Goal: Find contact information: Find contact information

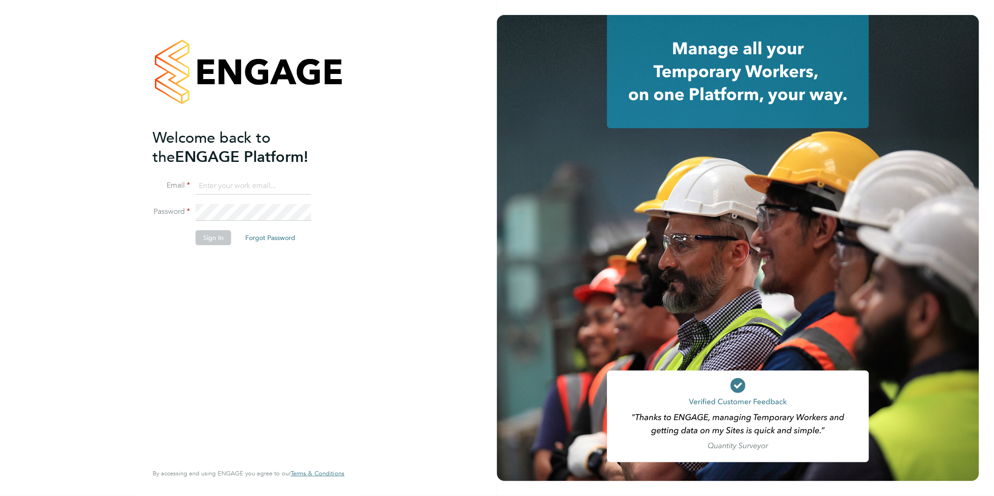
type input "nsc@deltaforcegroup.co.uk"
click at [214, 236] on button "Sign In" at bounding box center [214, 237] width 36 height 15
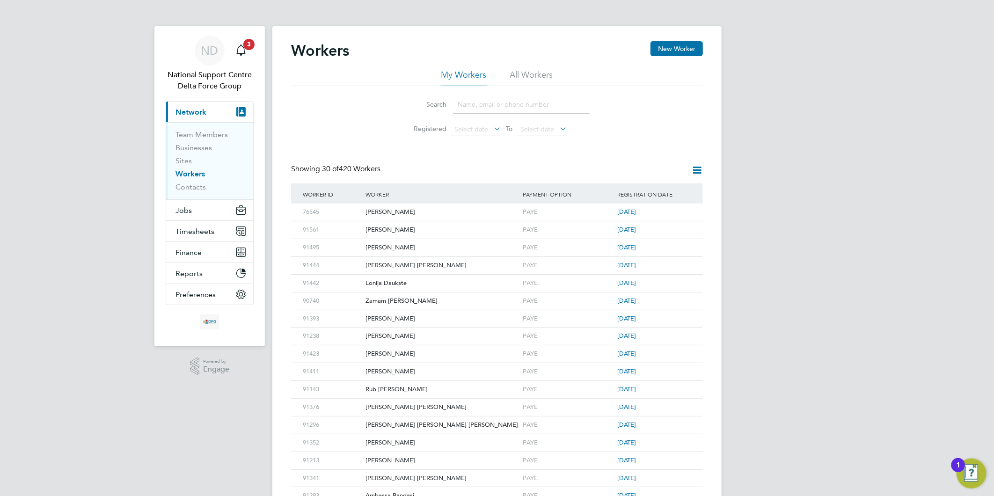
click at [516, 101] on input at bounding box center [521, 104] width 137 height 18
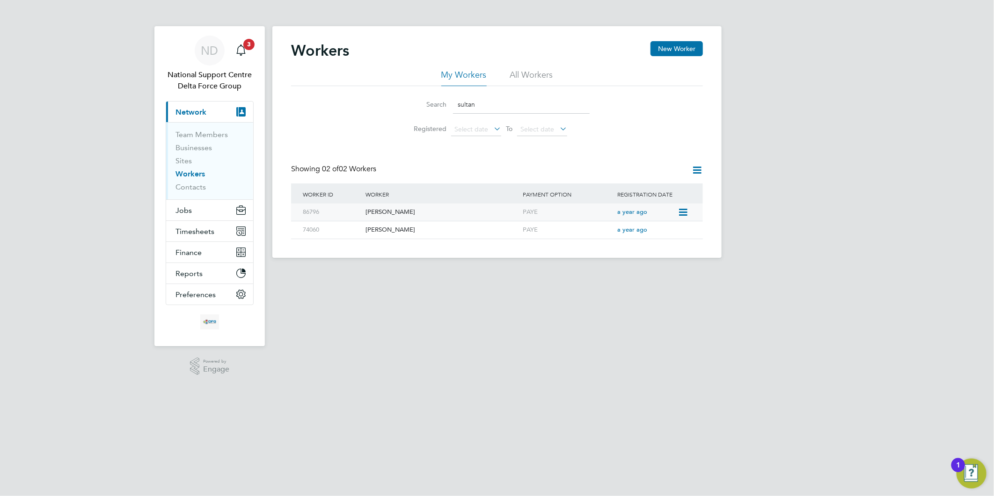
type input "sultan"
click at [392, 213] on div "[PERSON_NAME]" at bounding box center [441, 211] width 157 height 17
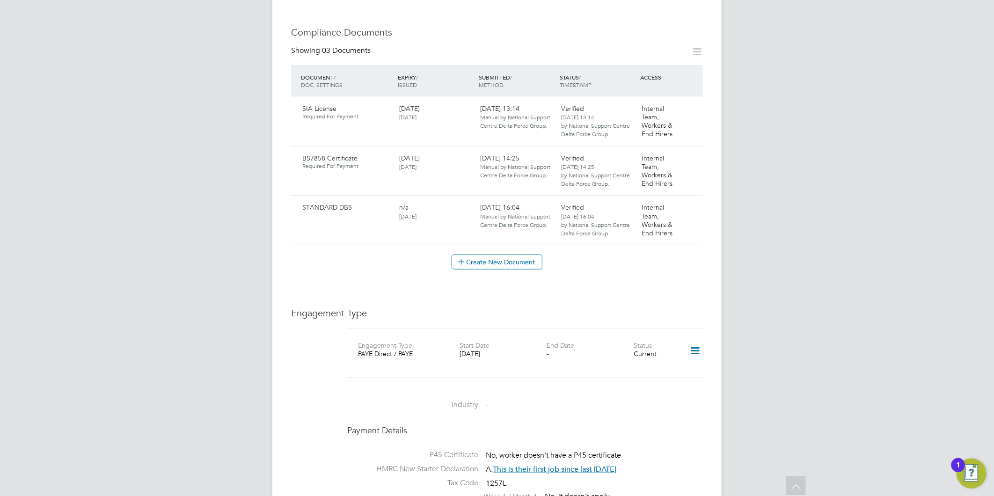
scroll to position [468, 0]
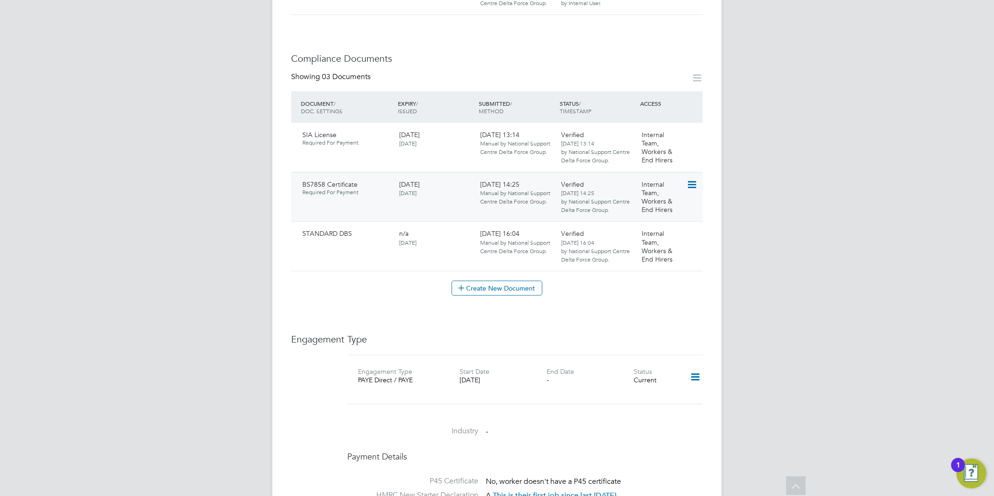
click at [691, 184] on icon at bounding box center [690, 184] width 9 height 11
click at [651, 218] on li "Download Document" at bounding box center [658, 218] width 74 height 13
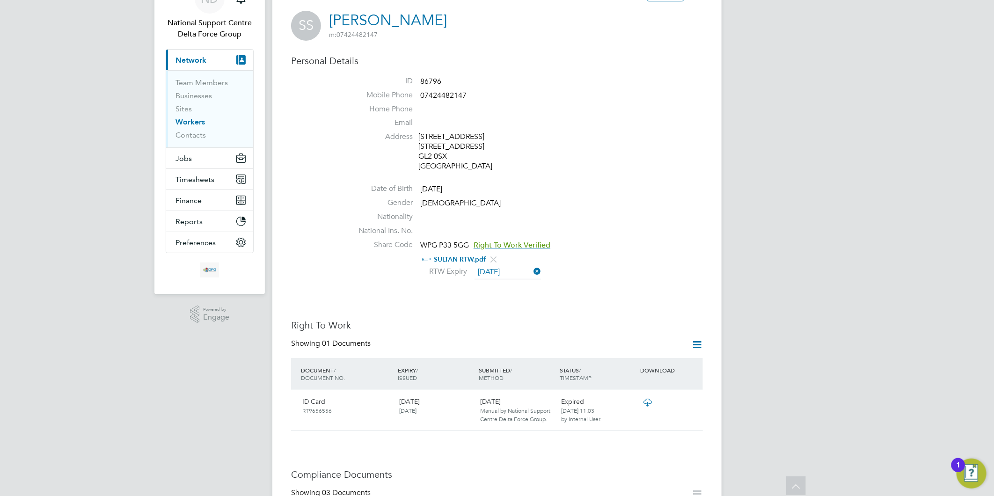
click at [451, 94] on span "07424482147" at bounding box center [443, 95] width 46 height 9
copy span "07424482147"
